Goal: Task Accomplishment & Management: Complete application form

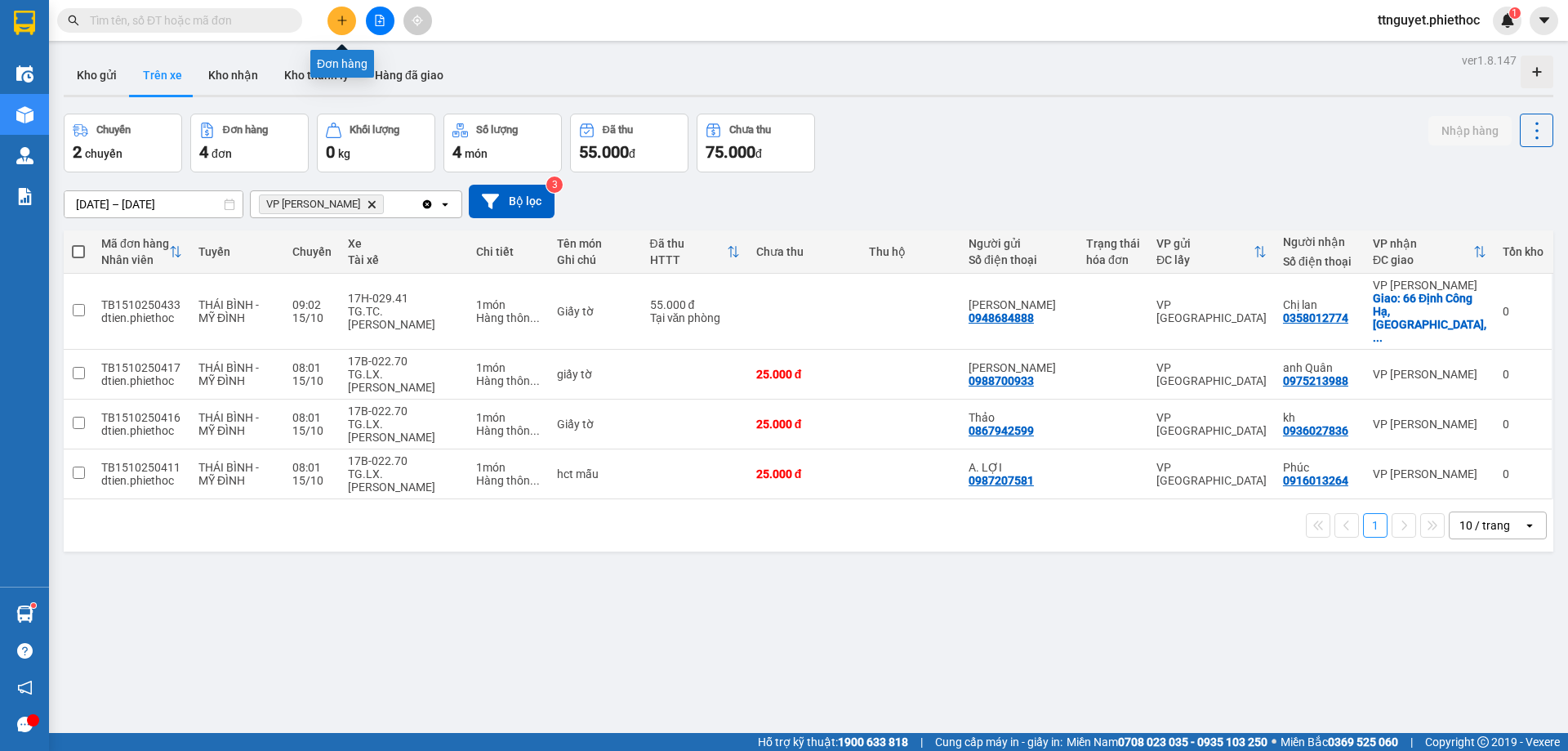
click at [343, 17] on icon "plus" at bounding box center [342, 21] width 11 height 11
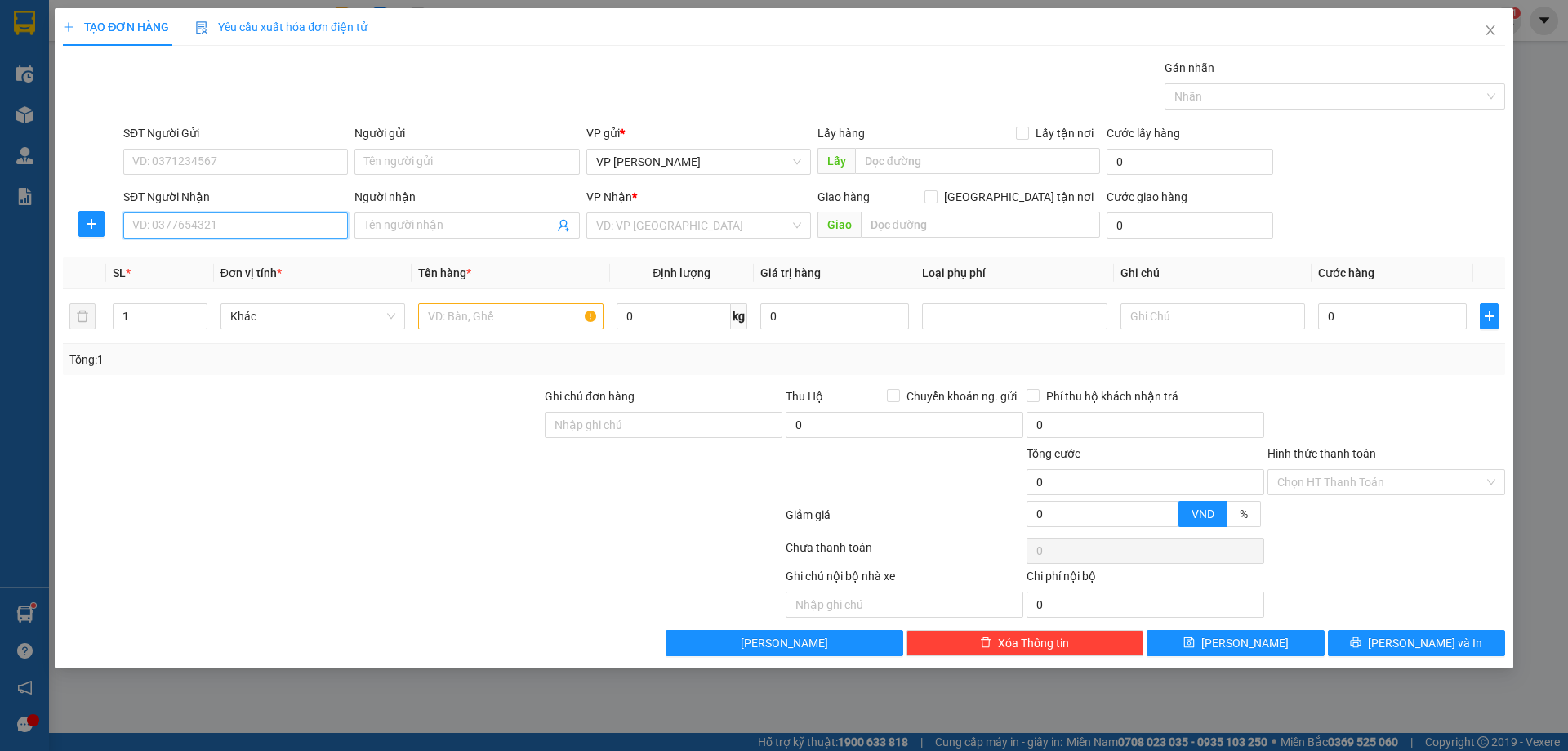
click at [196, 227] on input "SĐT Người Nhận" at bounding box center [235, 225] width 225 height 26
click at [145, 224] on input "06964188881" at bounding box center [235, 225] width 225 height 26
type input "0964188881"
click at [228, 258] on div "0964188881 - [PERSON_NAME]" at bounding box center [236, 258] width 205 height 18
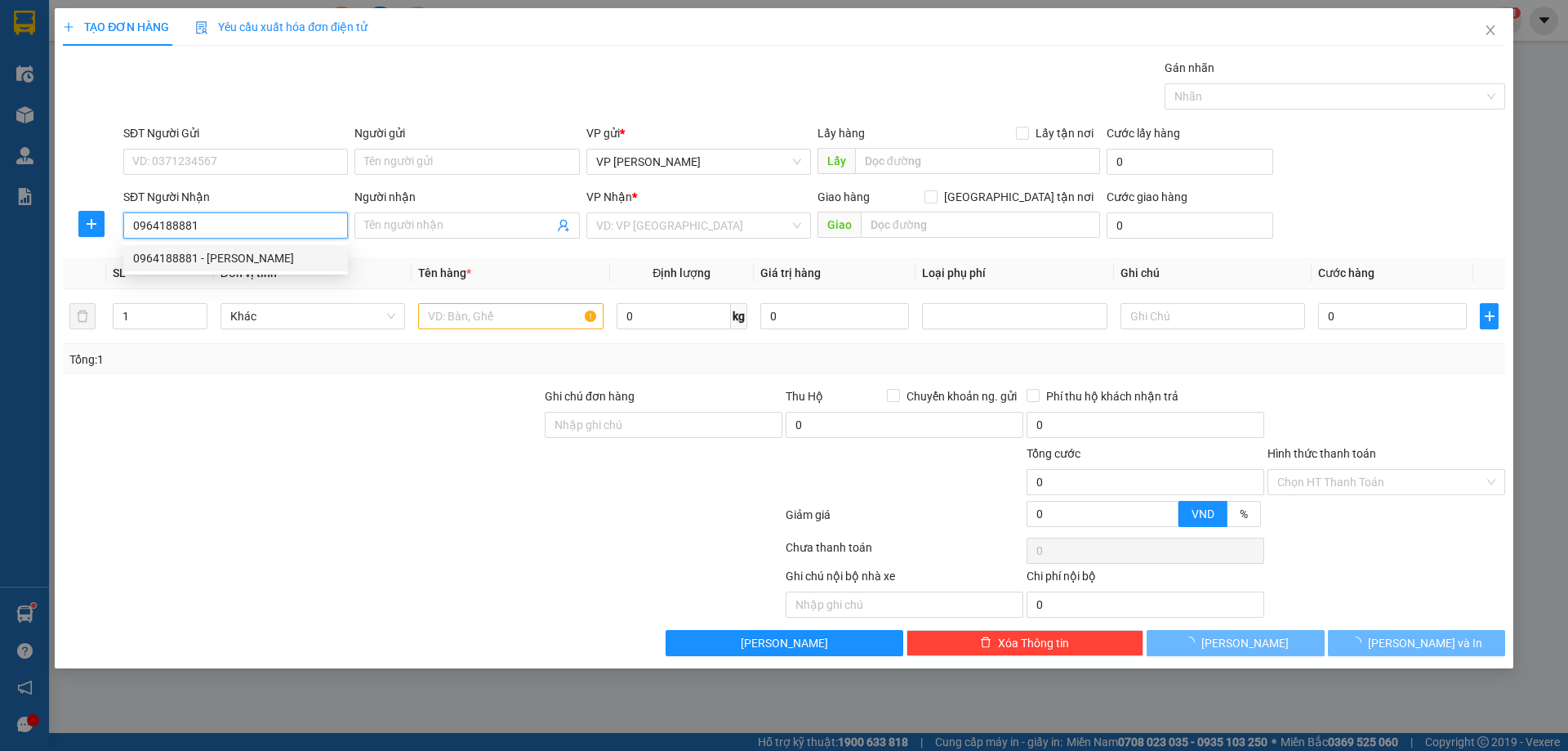
type input "[PERSON_NAME]"
checkbox input "true"
type input "Cổng Tân Đệ 1"
type input "25.000"
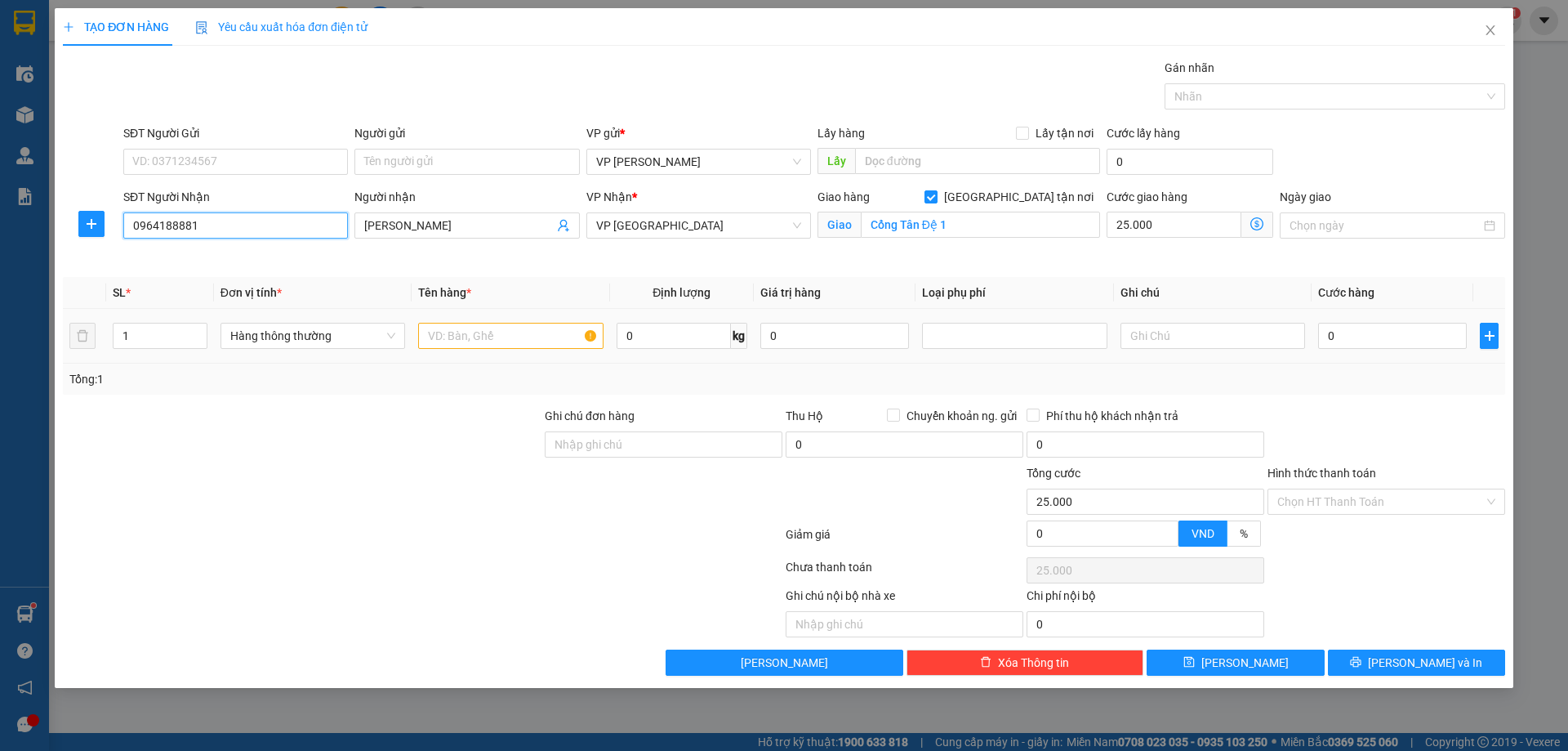
type input "0964188881"
click at [479, 333] on input "text" at bounding box center [511, 335] width 185 height 26
type input "bọc trắng"
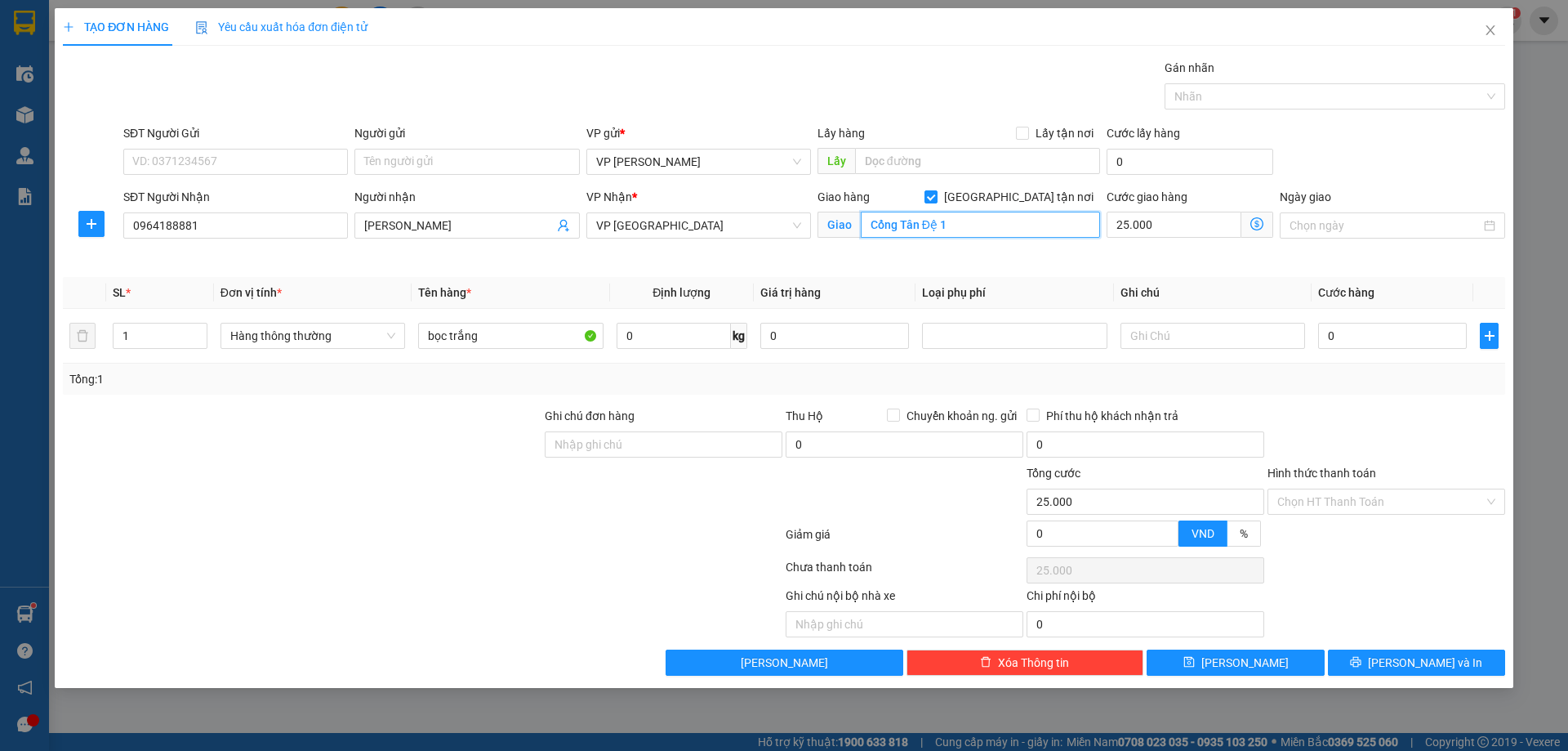
click at [950, 228] on input "Cổng Tân Đệ 1" at bounding box center [981, 225] width 239 height 26
click at [936, 194] on input "[GEOGRAPHIC_DATA] tận nơi" at bounding box center [930, 196] width 11 height 11
checkbox input "false"
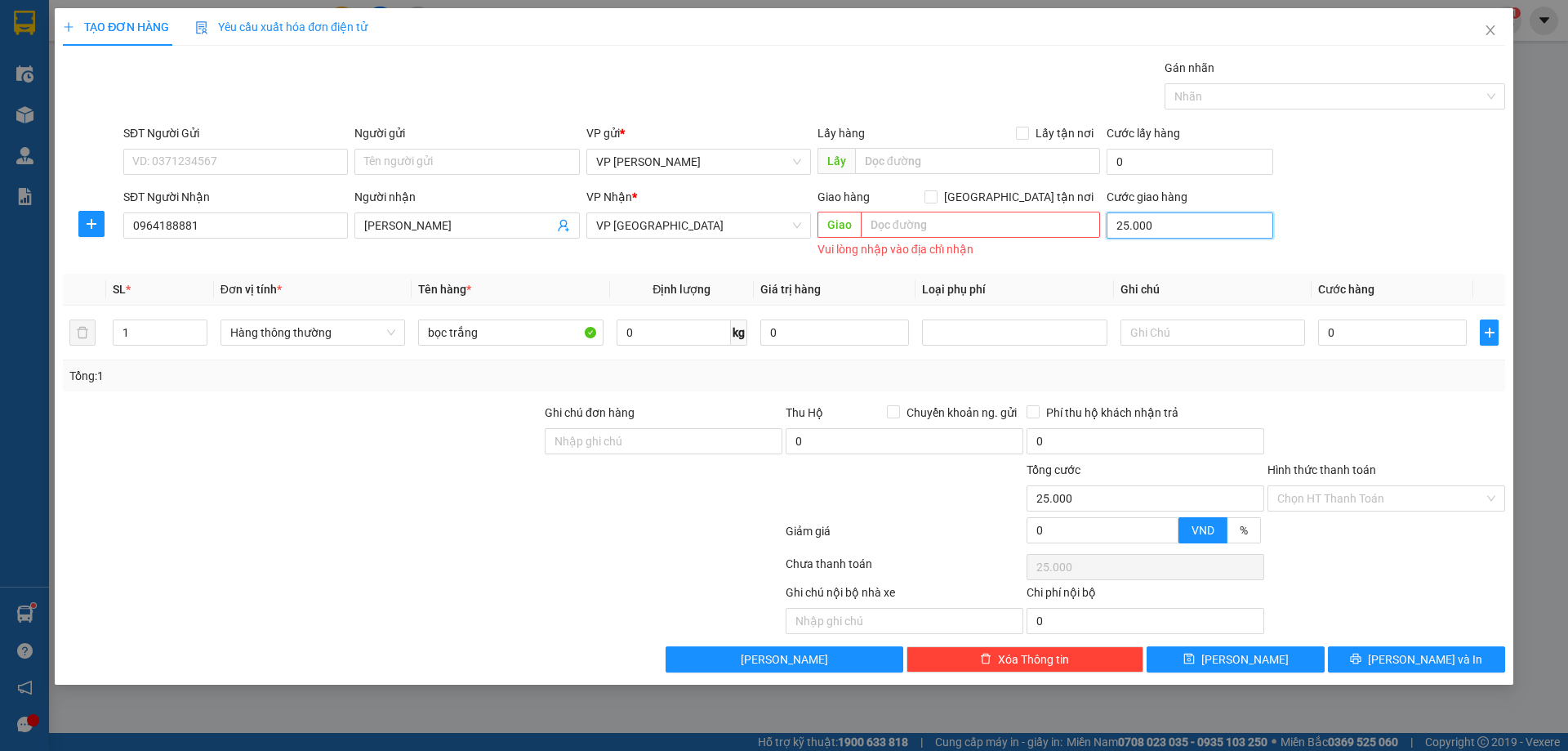
click at [1208, 238] on input "25.000" at bounding box center [1190, 225] width 166 height 26
type input "0"
click at [1384, 338] on input "0" at bounding box center [1392, 333] width 148 height 26
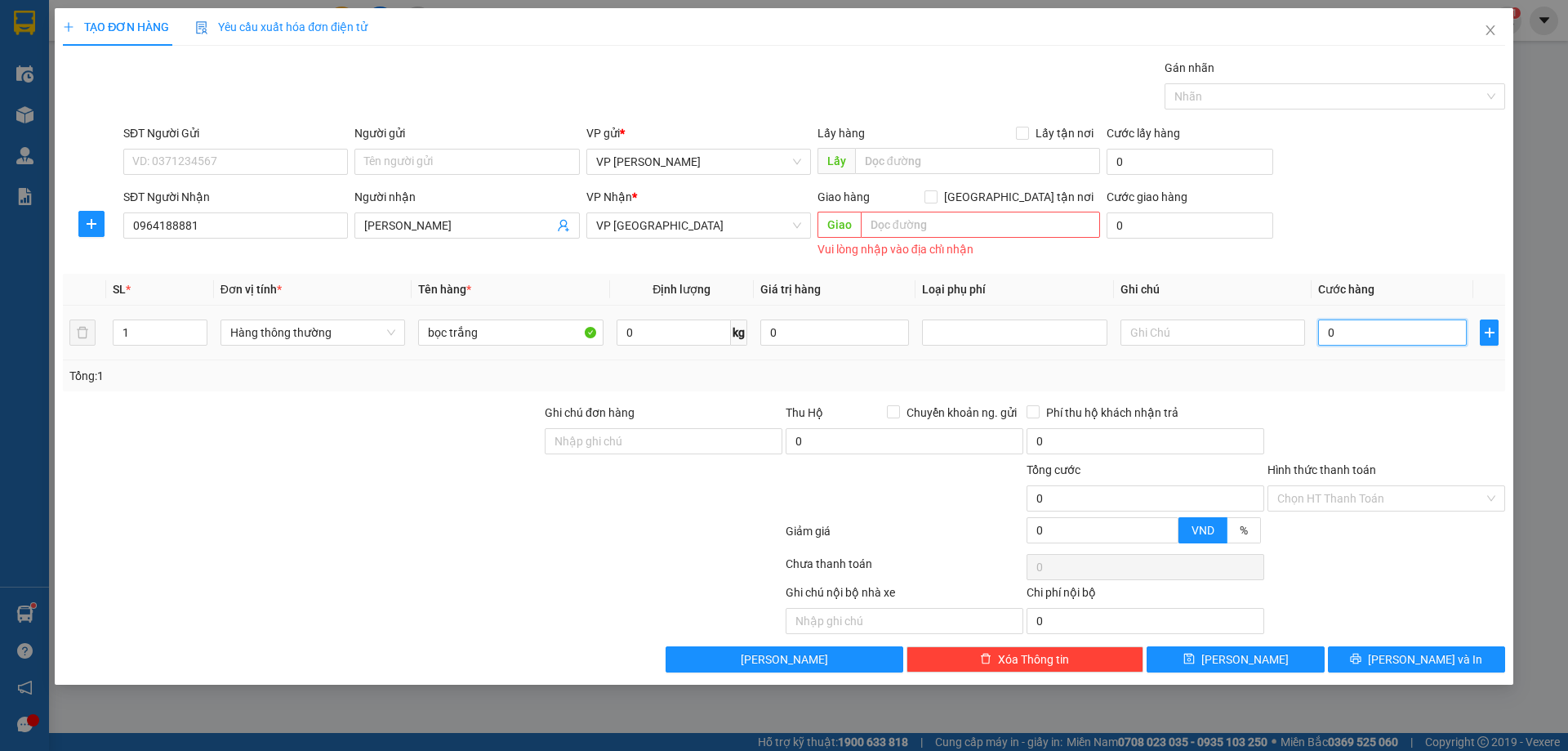
type input "2"
type input "25"
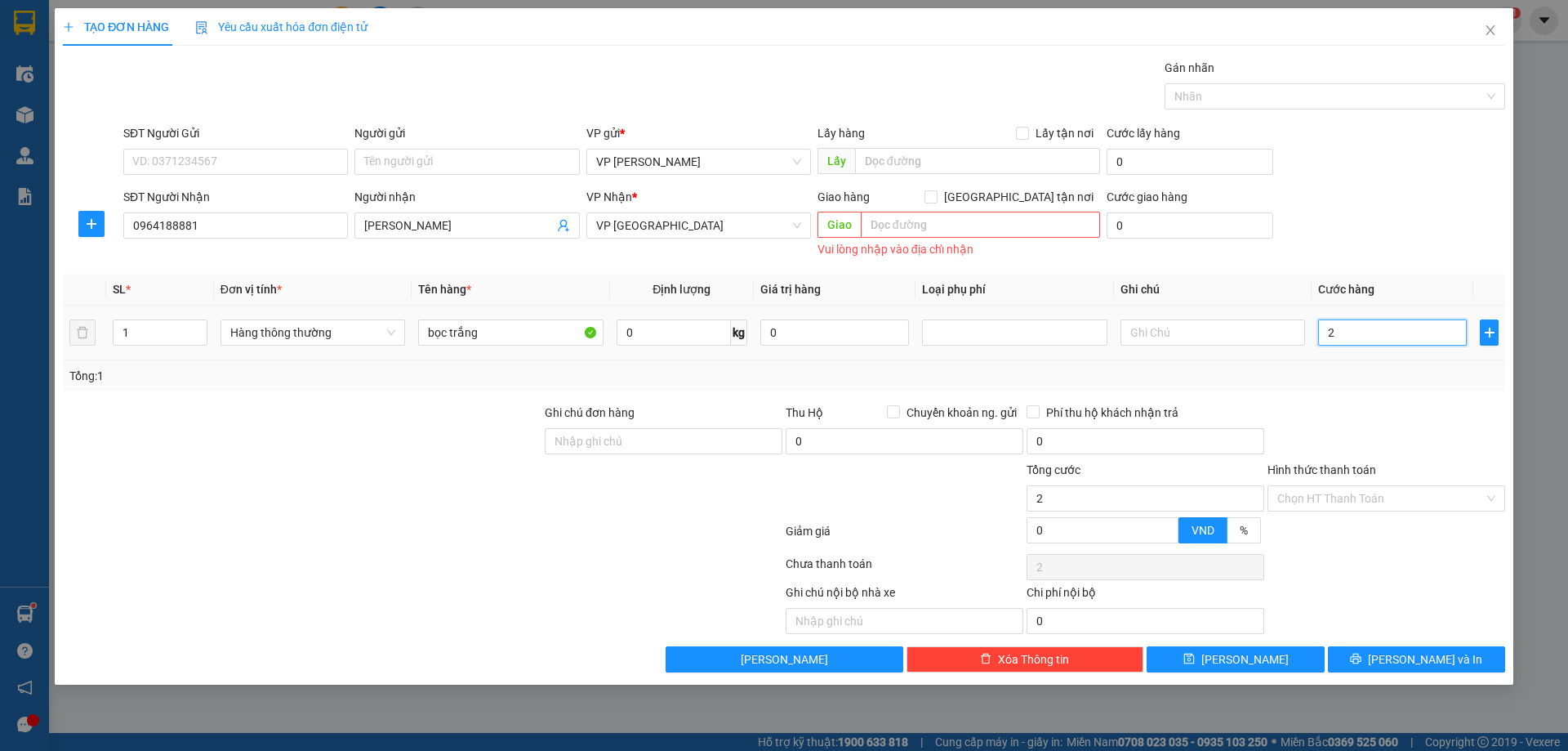
type input "25"
type input "25.000"
click at [430, 496] on div at bounding box center [303, 489] width 482 height 57
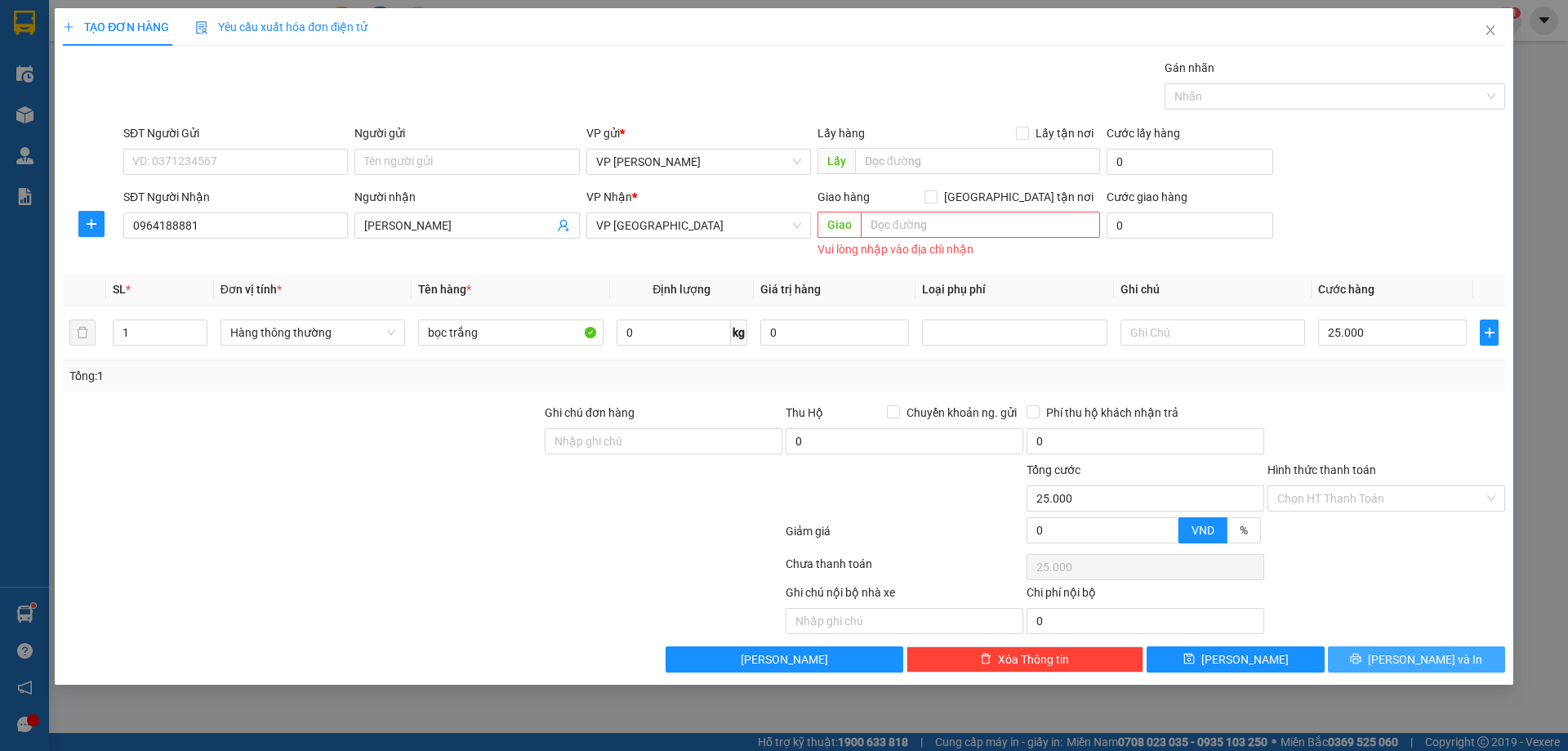
click at [1432, 656] on span "[PERSON_NAME] và In" at bounding box center [1425, 659] width 114 height 18
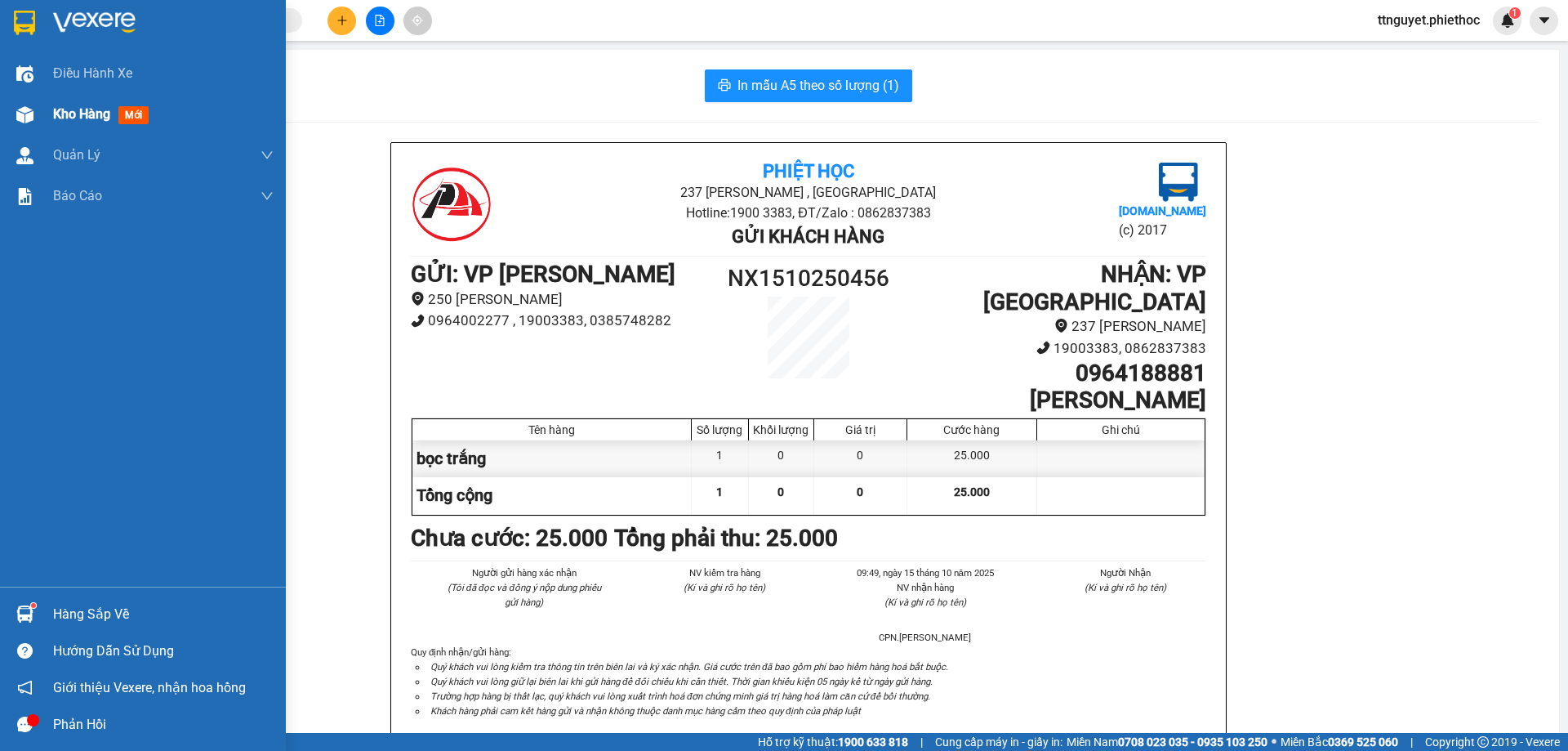
click at [12, 101] on div at bounding box center [24, 115] width 29 height 29
